Goal: Find specific page/section: Find specific page/section

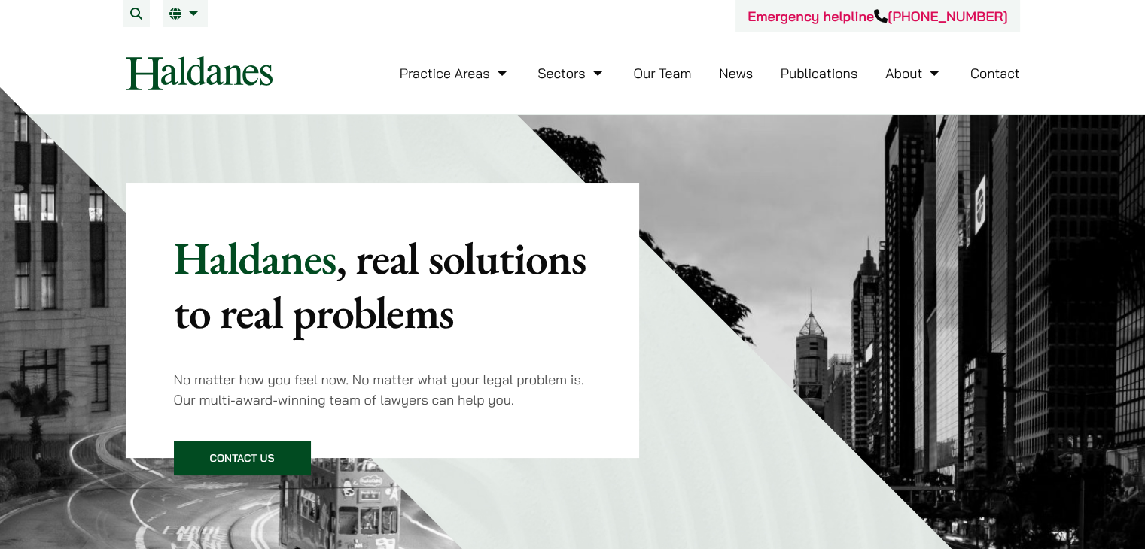
click at [662, 76] on link "Our Team" at bounding box center [662, 73] width 58 height 17
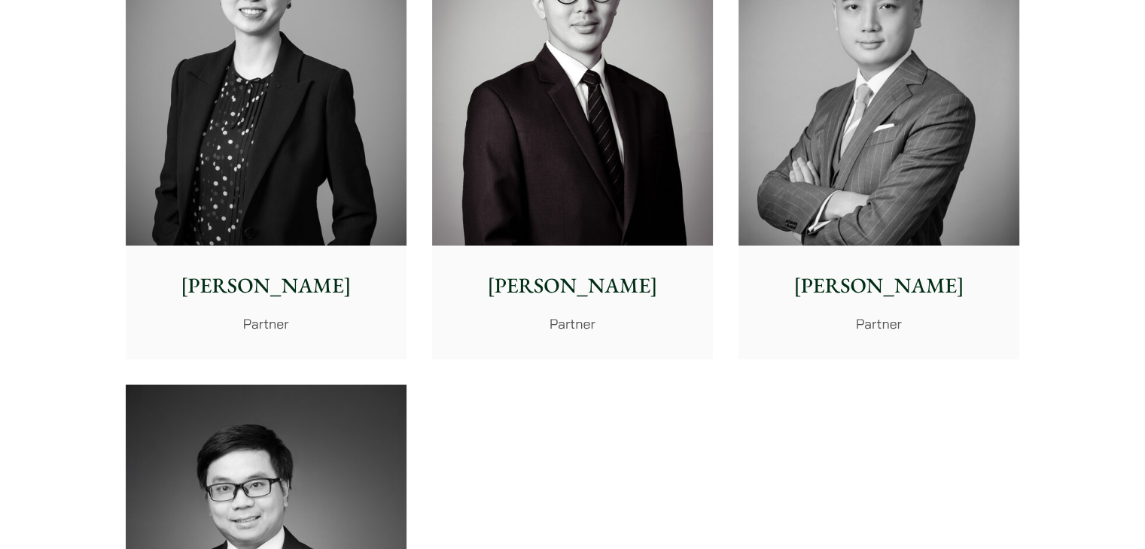
scroll to position [2757, 0]
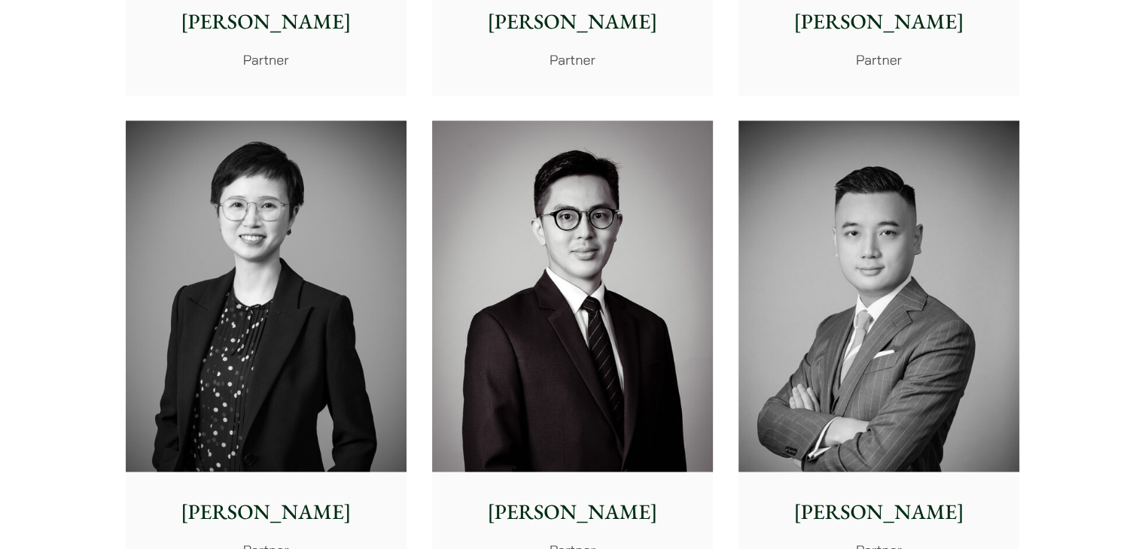
click at [569, 446] on img at bounding box center [572, 296] width 281 height 352
